Goal: Contribute content: Add original content to the website for others to see

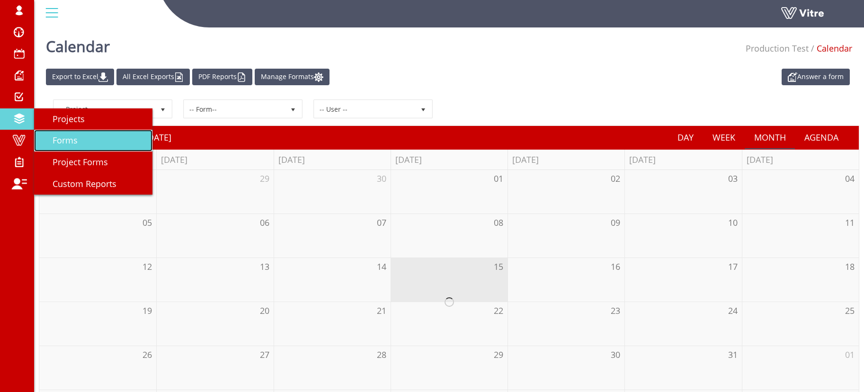
click at [57, 133] on link "Forms" at bounding box center [93, 141] width 118 height 22
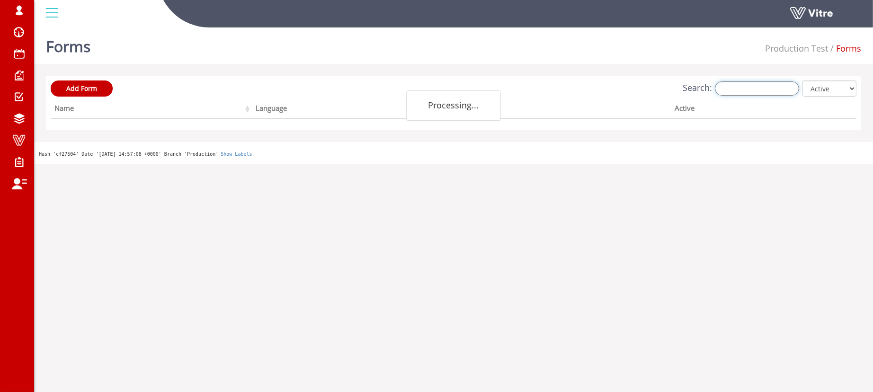
click at [765, 87] on input "Search:" at bounding box center [757, 88] width 84 height 14
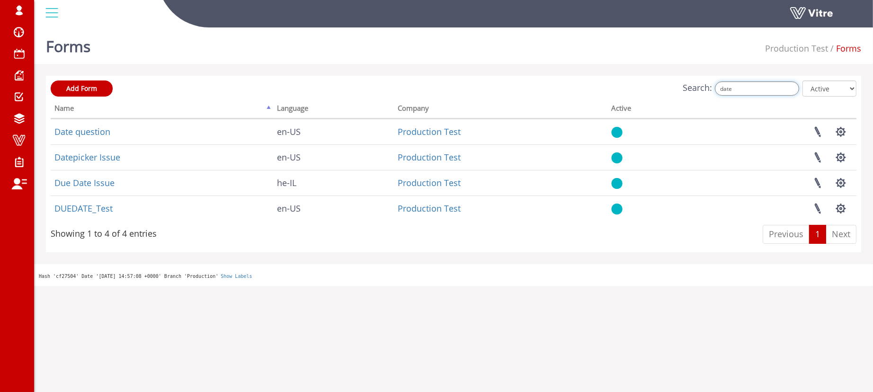
type input "date"
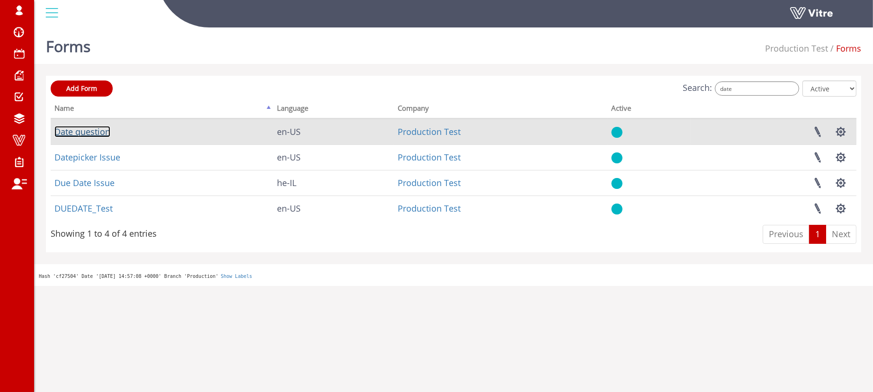
click at [92, 130] on link "Date question" at bounding box center [82, 131] width 56 height 11
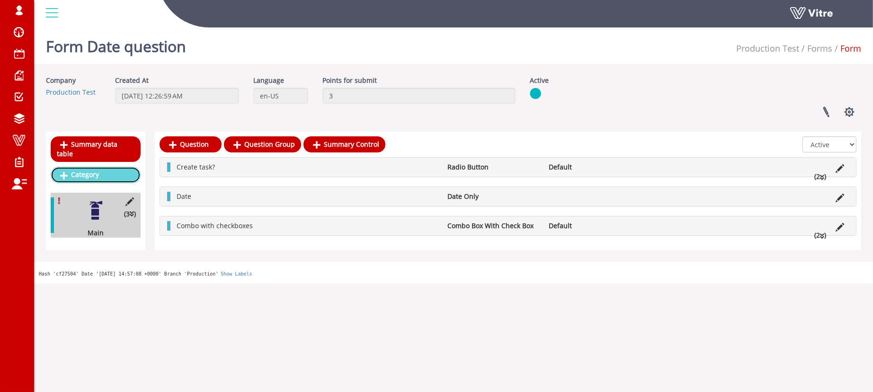
click at [102, 167] on link "Category" at bounding box center [96, 175] width 90 height 16
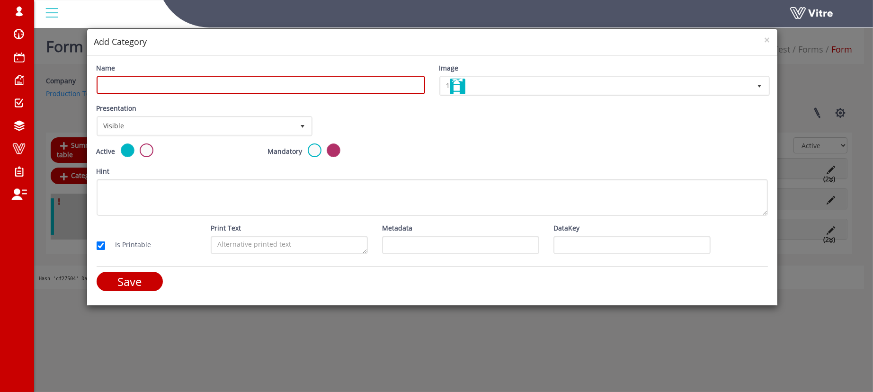
click at [172, 80] on input "Name" at bounding box center [261, 85] width 328 height 18
type input "asdasdasd"
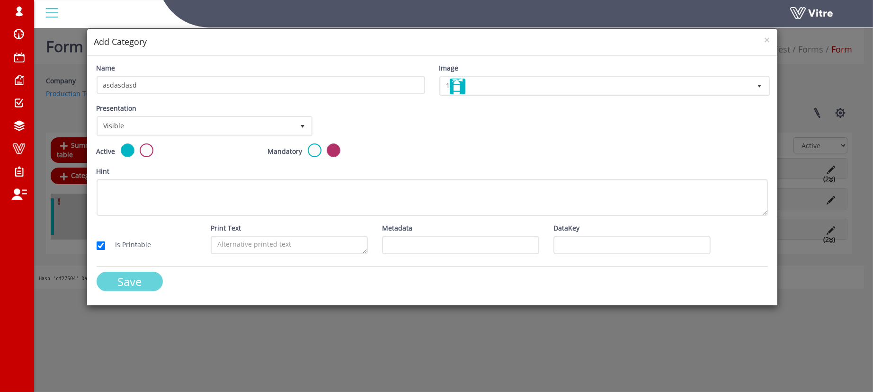
click at [133, 274] on input "Save" at bounding box center [130, 281] width 66 height 19
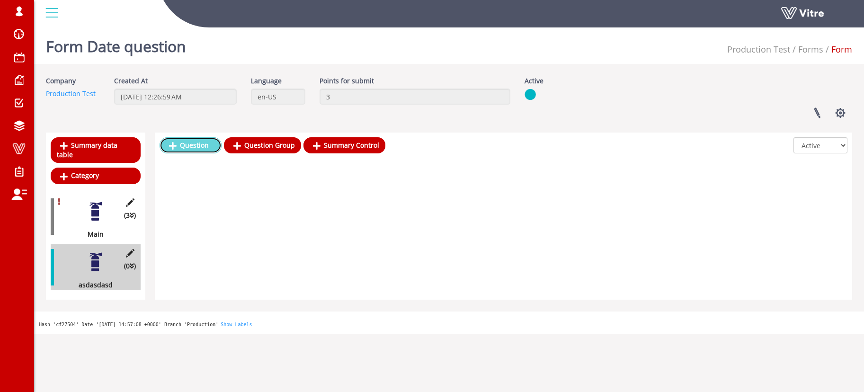
click at [209, 147] on link "Question" at bounding box center [190, 145] width 62 height 16
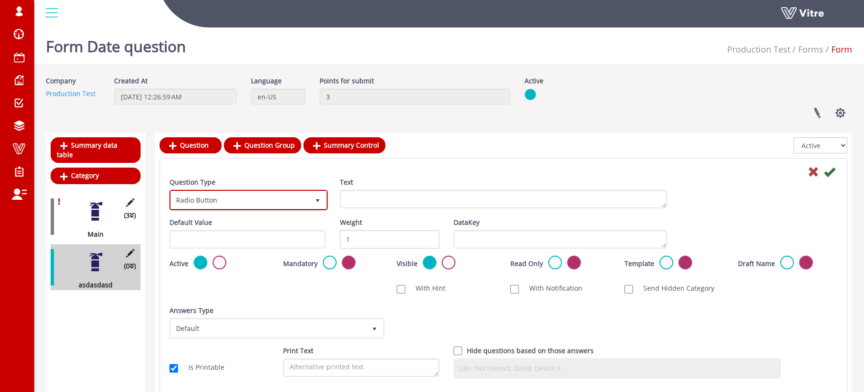
click at [214, 199] on span "Radio Button" at bounding box center [240, 199] width 138 height 17
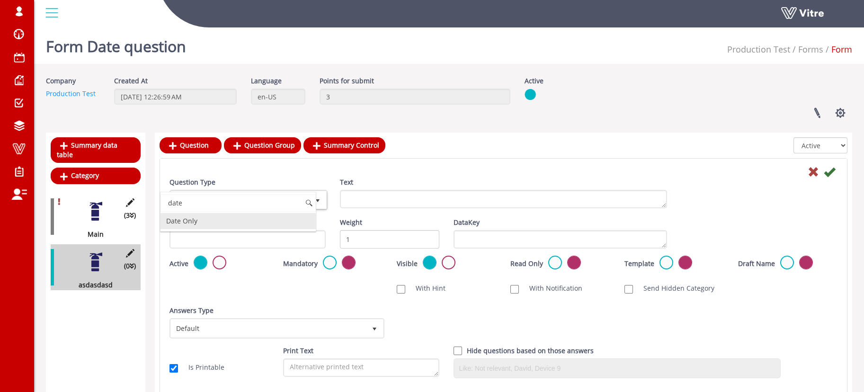
click at [207, 226] on li "Date Only" at bounding box center [237, 221] width 155 height 16
type input "date"
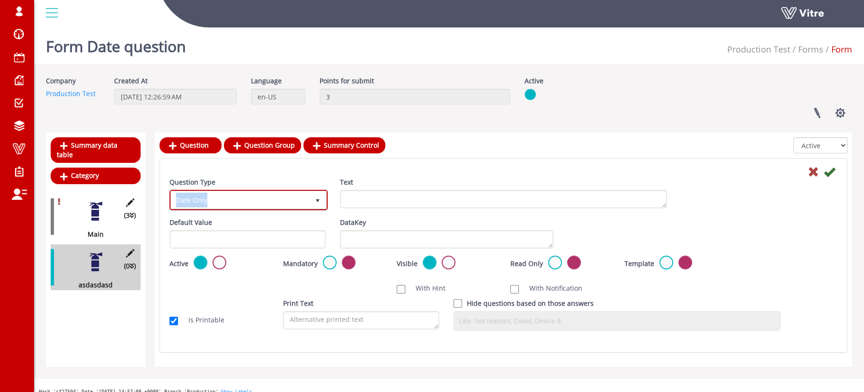
copy span "Date Only"
drag, startPoint x: 272, startPoint y: 206, endPoint x: 390, endPoint y: 202, distance: 117.9
click at [390, 202] on div "Question Type Date Only 18 Text" at bounding box center [503, 197] width 682 height 40
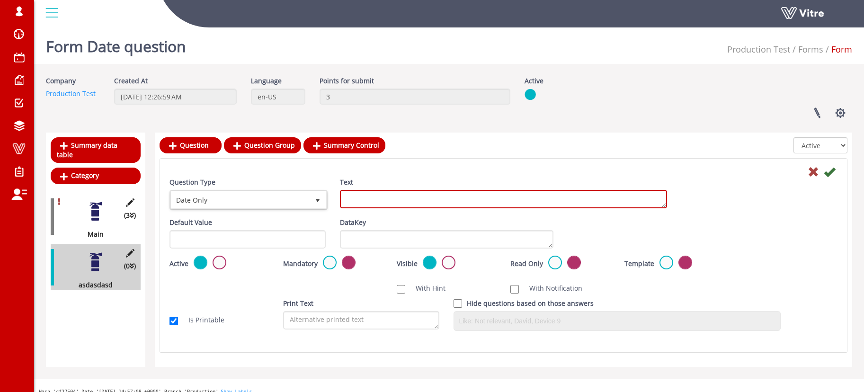
click at [390, 202] on textarea "Text" at bounding box center [503, 199] width 327 height 18
paste textarea "Date Only"
type textarea "Date Only"
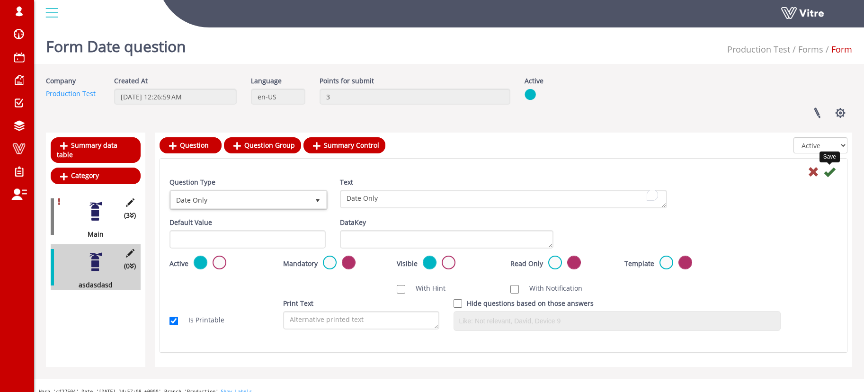
click at [829, 170] on icon at bounding box center [828, 171] width 11 height 11
